Goal: Information Seeking & Learning: Learn about a topic

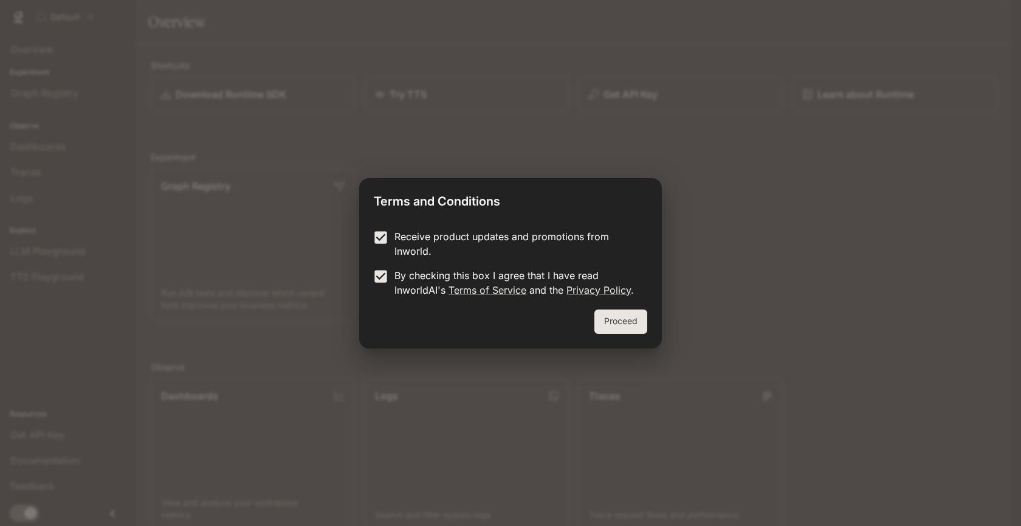
click at [626, 326] on button "Proceed" at bounding box center [621, 321] width 53 height 24
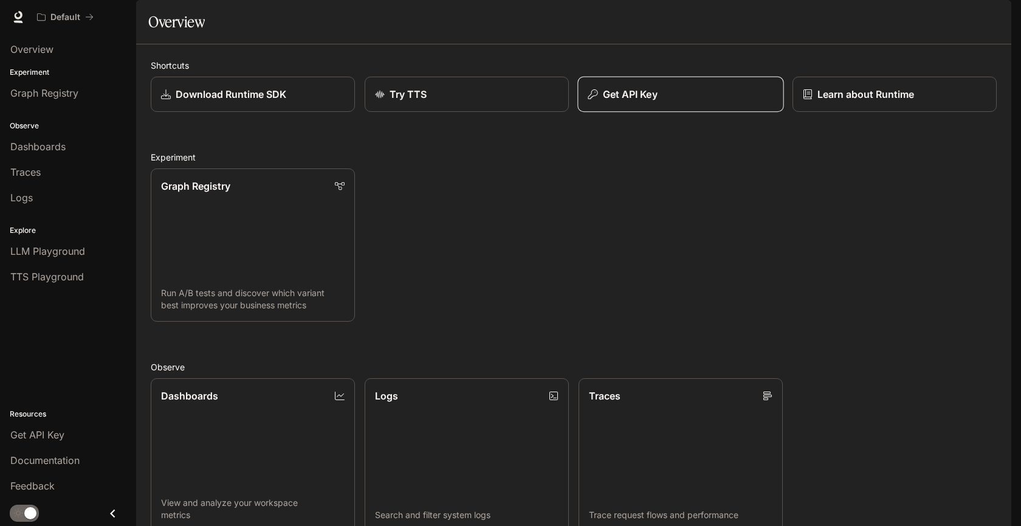
scroll to position [273, 0]
click at [66, 40] on link "Overview" at bounding box center [68, 49] width 126 height 23
click at [900, 102] on p "Learn about Runtime" at bounding box center [866, 94] width 98 height 15
